Goal: Task Accomplishment & Management: Manage account settings

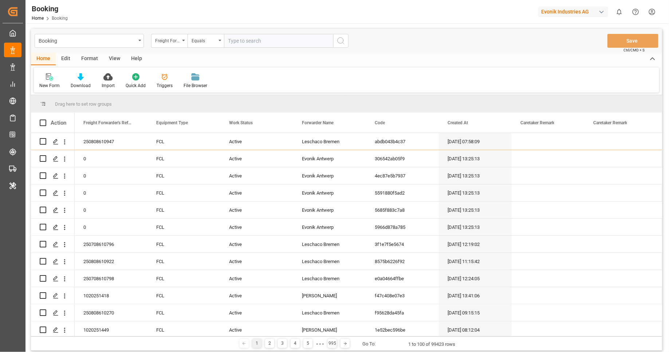
click at [378, 32] on div "Booking Freight Forwarder's Reference No. Equals Save Ctrl/CMD + S" at bounding box center [346, 41] width 631 height 24
click at [97, 62] on div "Format" at bounding box center [90, 59] width 28 height 12
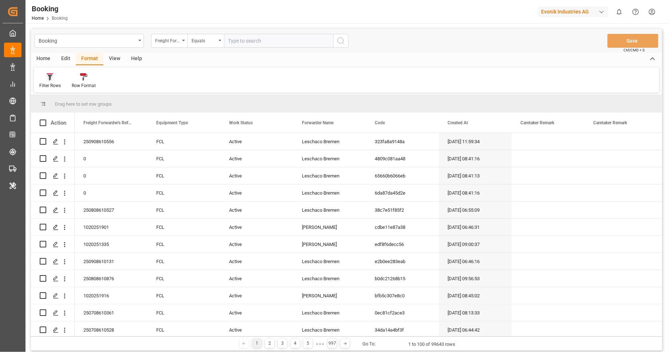
click at [48, 83] on div "Filter Rows" at bounding box center [49, 85] width 21 height 7
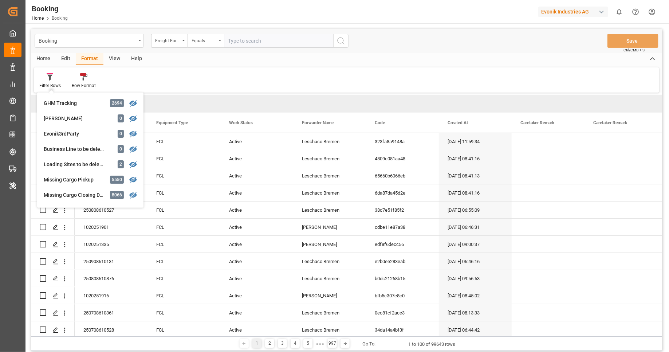
click at [457, 66] on div "Home Edit Format View Help Filter Rows GHM Tracking 2694 Karl gross 0 Evonik3rd…" at bounding box center [346, 73] width 631 height 40
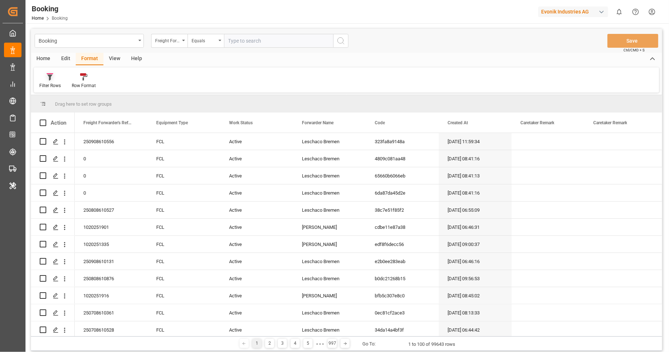
click at [56, 76] on div at bounding box center [49, 77] width 21 height 8
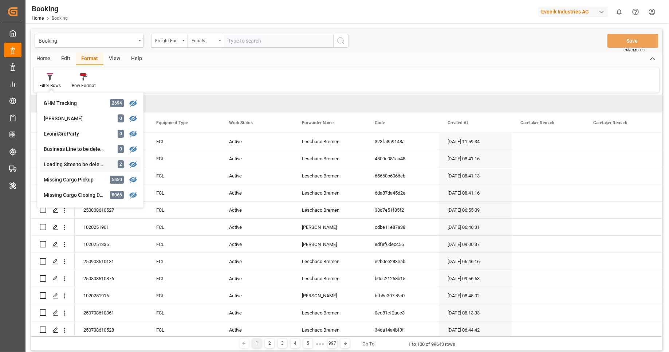
click at [69, 165] on div "Loading Sites to be deleted" at bounding box center [76, 165] width 64 height 8
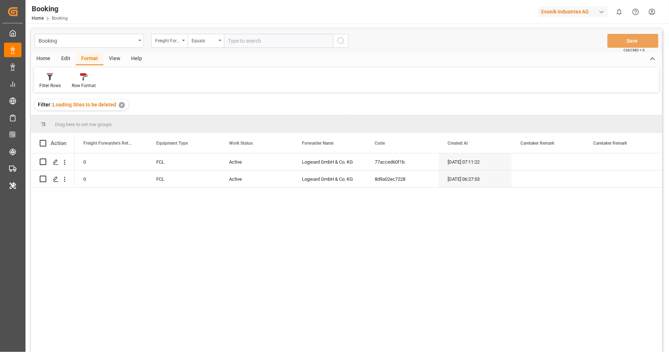
click at [44, 145] on span at bounding box center [43, 143] width 7 height 7
click at [45, 140] on input "checkbox" at bounding box center [45, 140] width 0 height 0
checkbox input "true"
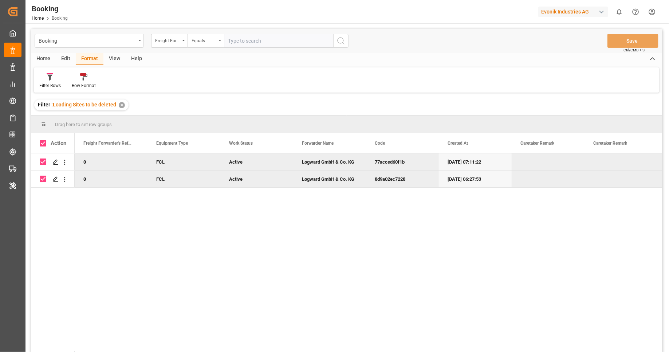
click at [69, 55] on div "Edit" at bounding box center [66, 59] width 20 height 12
click at [118, 78] on icon at bounding box center [117, 76] width 6 height 7
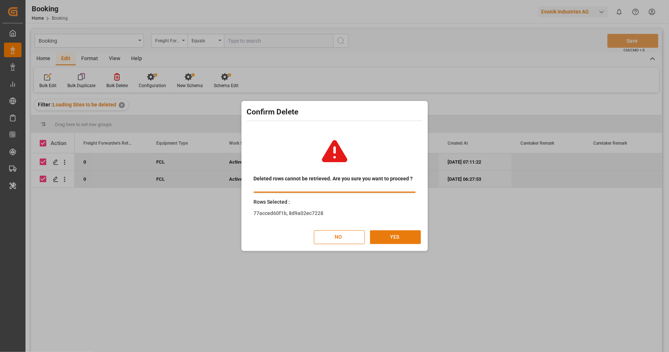
click at [401, 239] on button "YES" at bounding box center [395, 237] width 51 height 14
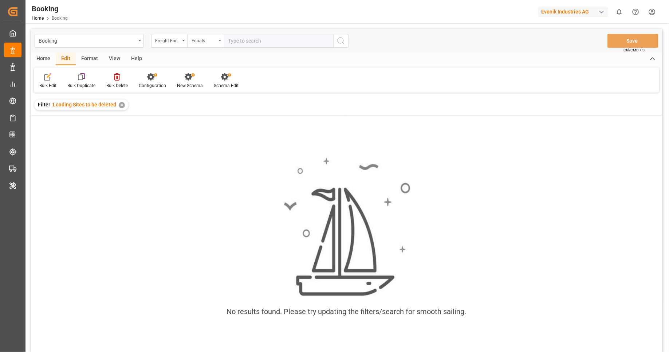
click at [122, 106] on div "✕" at bounding box center [122, 105] width 6 height 6
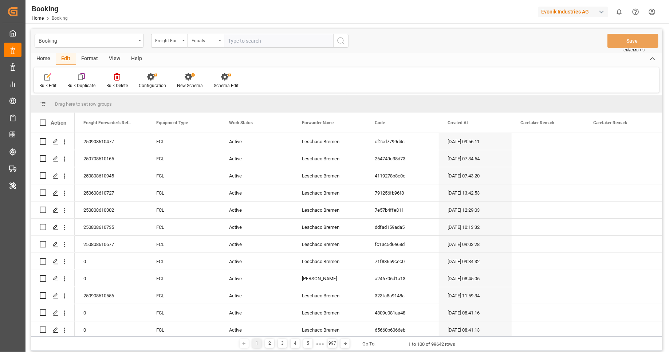
click at [90, 60] on div "Format" at bounding box center [90, 59] width 28 height 12
click at [42, 59] on div "Home" at bounding box center [43, 59] width 25 height 12
